Goal: Information Seeking & Learning: Learn about a topic

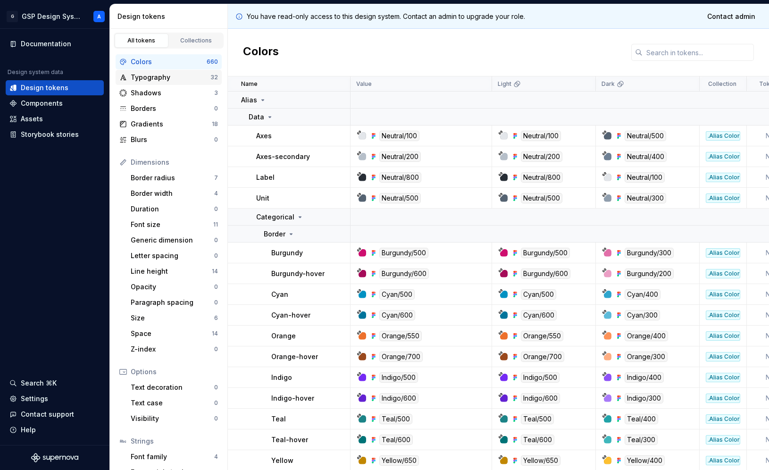
click at [172, 77] on div "Typography" at bounding box center [171, 77] width 80 height 9
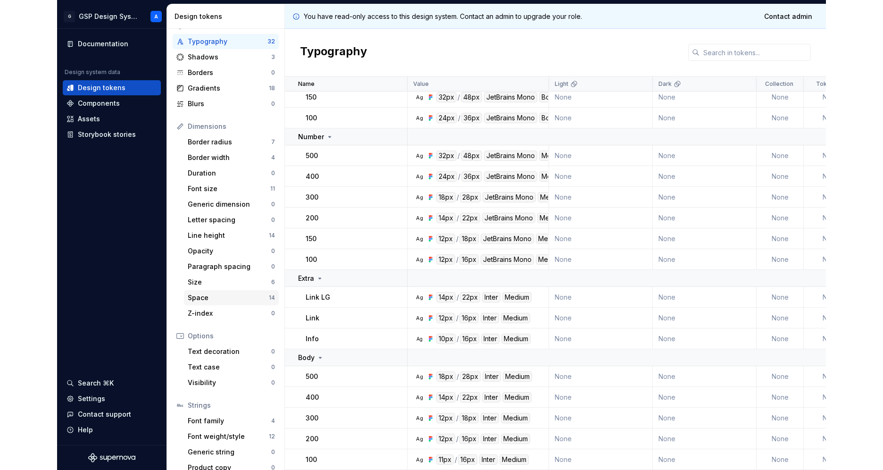
scroll to position [47, 0]
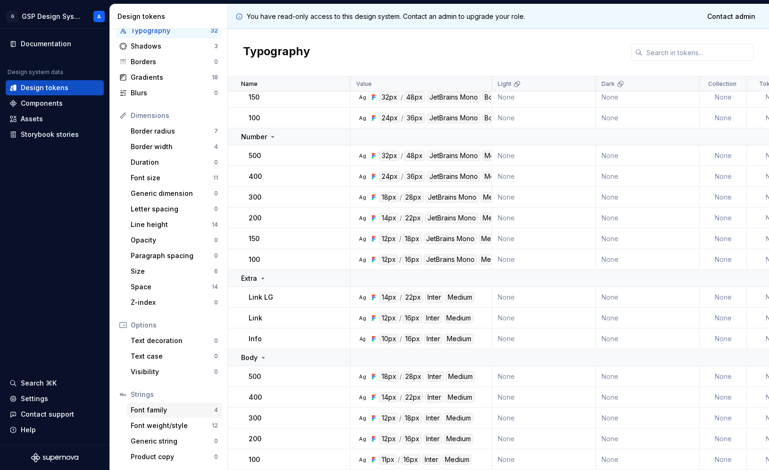
click at [149, 416] on div "Font family 4" at bounding box center [174, 409] width 95 height 15
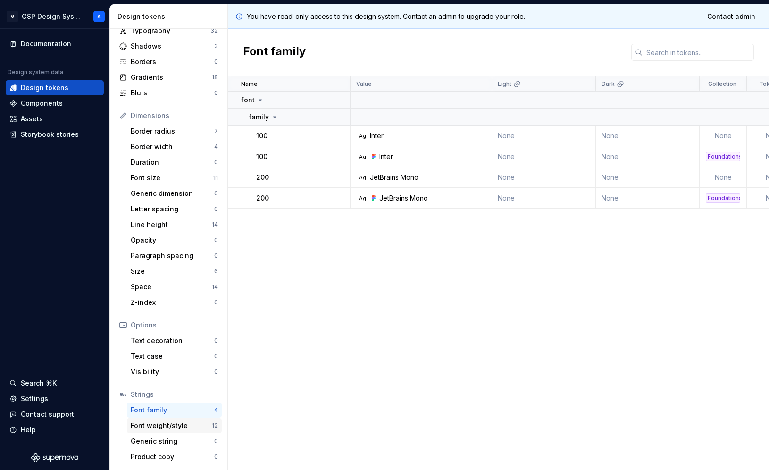
click at [149, 428] on div "Font weight/style" at bounding box center [171, 425] width 81 height 9
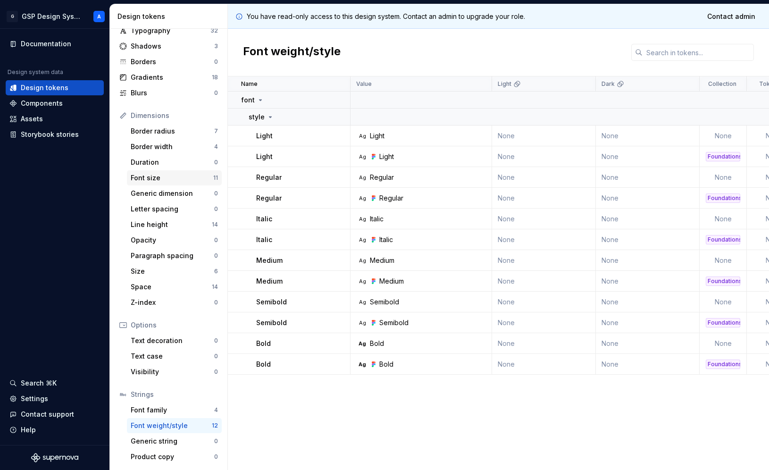
click at [158, 181] on div "Font size" at bounding box center [172, 177] width 83 height 9
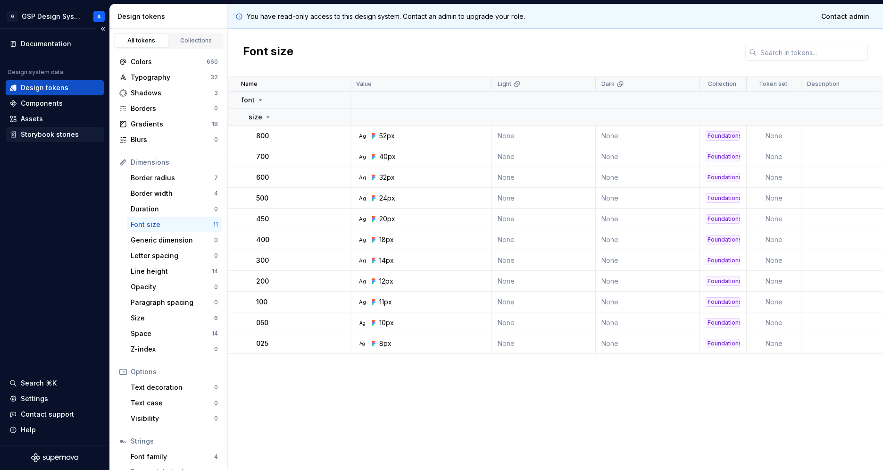
click at [43, 132] on div "Storybook stories" at bounding box center [50, 134] width 58 height 9
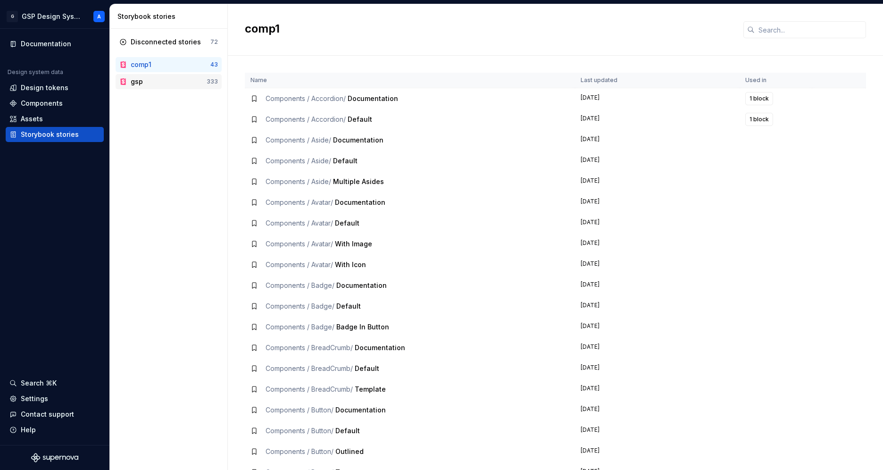
click at [139, 79] on div "gsp" at bounding box center [137, 81] width 12 height 9
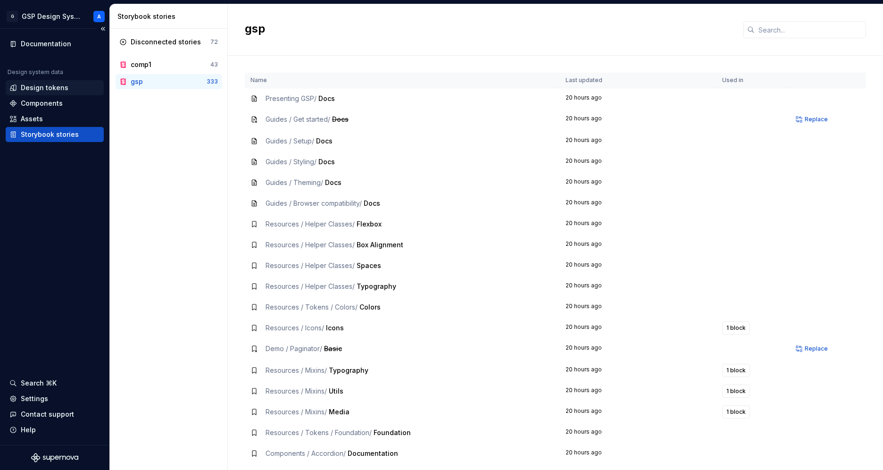
click at [43, 88] on div "Design tokens" at bounding box center [45, 87] width 48 height 9
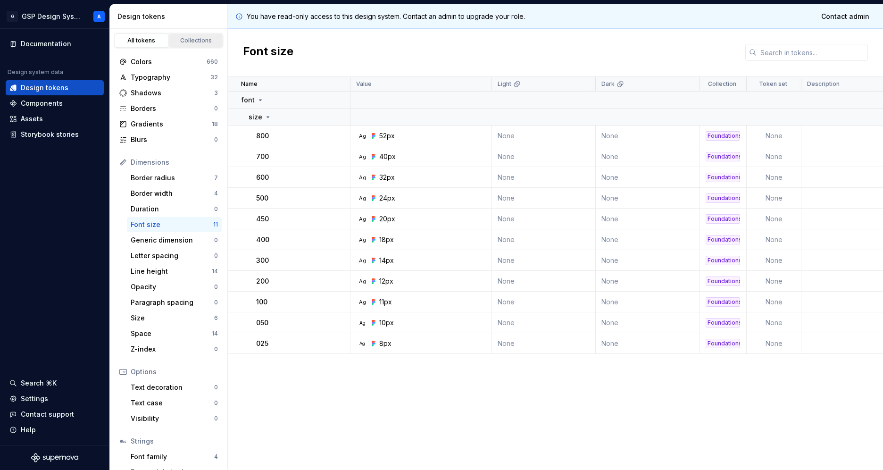
click at [180, 39] on div "Collections" at bounding box center [196, 41] width 47 height 8
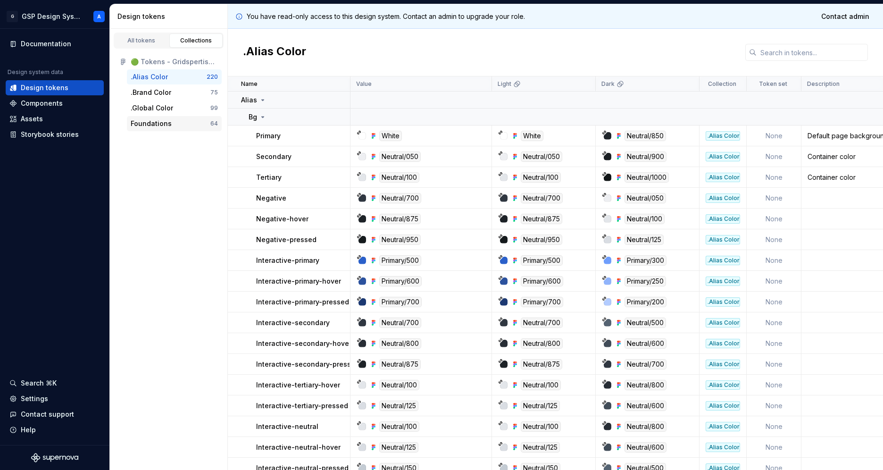
click at [158, 123] on div "Foundations" at bounding box center [151, 123] width 41 height 9
